Goal: Navigation & Orientation: Find specific page/section

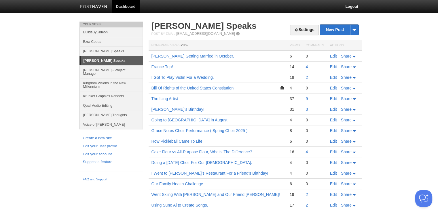
click at [276, 29] on h2 "[PERSON_NAME] Speaks" at bounding box center [254, 26] width 207 height 9
click at [262, 30] on h2 "[PERSON_NAME] Speaks" at bounding box center [254, 26] width 207 height 9
